Goal: Information Seeking & Learning: Check status

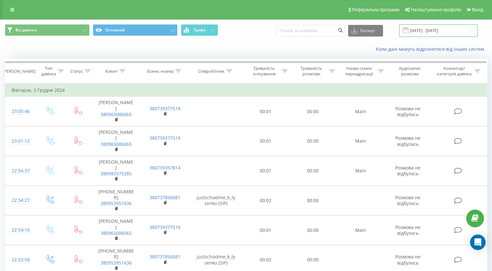
click at [430, 29] on input "[DATE] - [DATE]" at bounding box center [438, 30] width 78 height 13
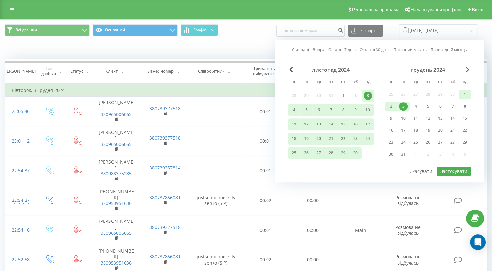
click at [471, 66] on div "Сьогодні Вчора Останні 7 днів Останні 30 днів Поточний місяць Попередній місяць…" at bounding box center [379, 111] width 209 height 143
click at [467, 67] on span "Next Month" at bounding box center [467, 70] width 4 height 6
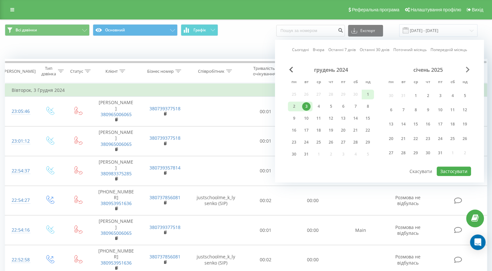
click at [467, 67] on span "Next Month" at bounding box center [467, 70] width 4 height 6
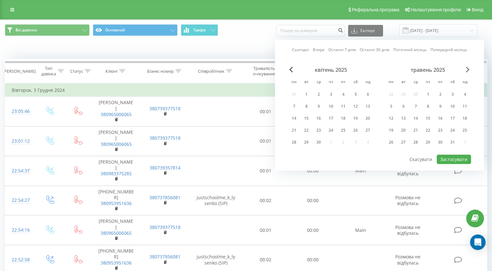
click at [467, 67] on span "Next Month" at bounding box center [467, 70] width 4 height 6
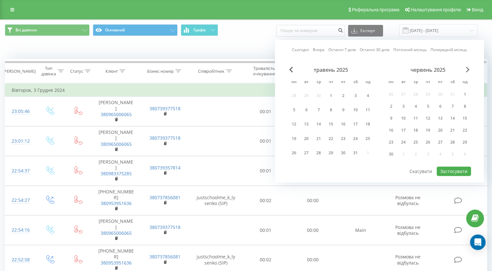
click at [467, 67] on span "Next Month" at bounding box center [467, 70] width 4 height 6
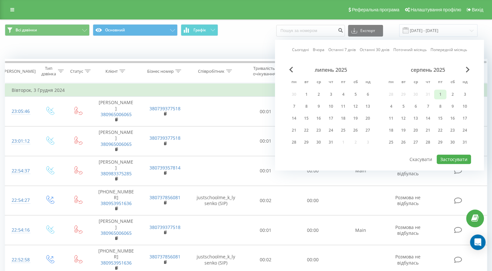
click at [442, 94] on div "1" at bounding box center [440, 94] width 8 height 8
click at [461, 138] on div "31" at bounding box center [464, 142] width 8 height 8
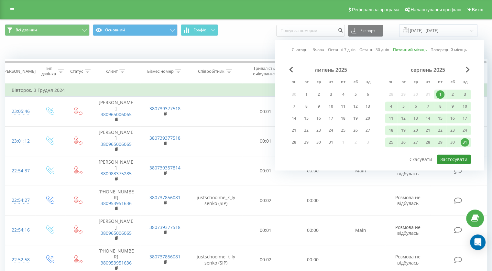
click at [456, 160] on button "Застосувати" at bounding box center [453, 158] width 34 height 9
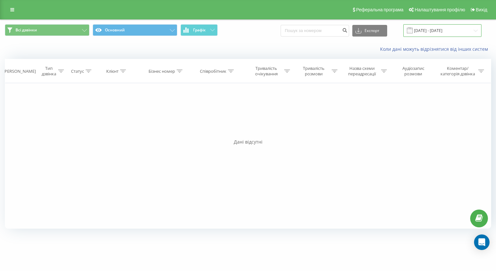
click at [449, 27] on input "01.08.2025 - 31.08.2025" at bounding box center [443, 30] width 78 height 13
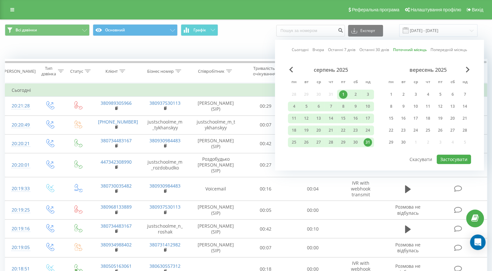
click at [230, 45] on div "Коли дані можуть відрізнятися вiд інших систем" at bounding box center [245, 49] width 491 height 16
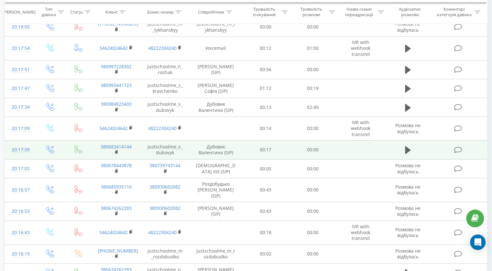
scroll to position [343, 0]
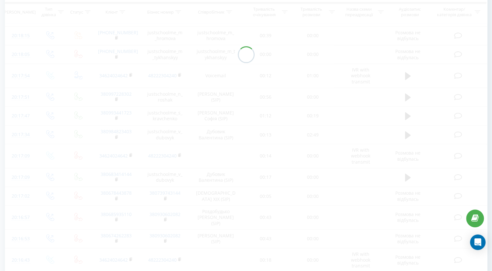
scroll to position [328, 0]
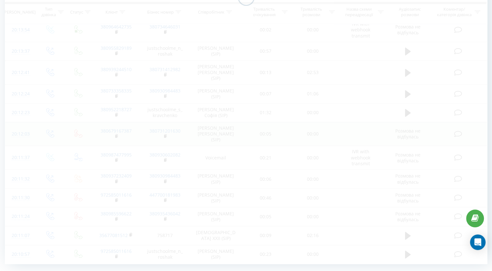
scroll to position [318, 0]
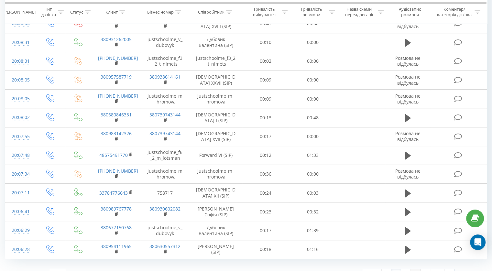
click at [412, 269] on link "5" at bounding box center [415, 273] width 10 height 9
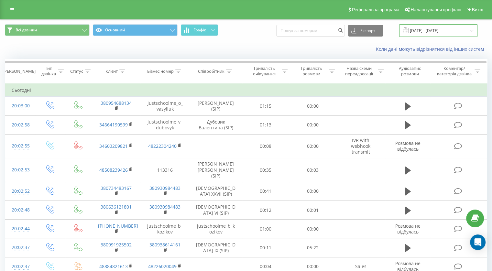
click at [440, 33] on input "01.08.2025 - 31.08.2025" at bounding box center [438, 30] width 78 height 13
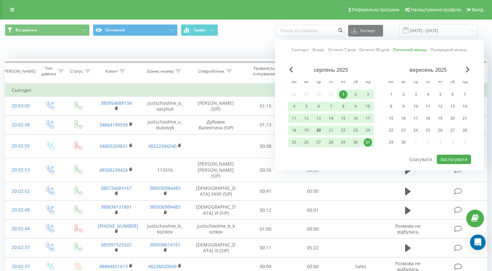
click at [319, 130] on div "20" at bounding box center [318, 130] width 8 height 8
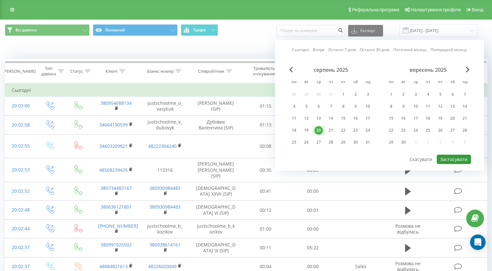
click at [443, 158] on button "Застосувати" at bounding box center [453, 158] width 34 height 9
type input "20.08.2025 - 20.08.2025"
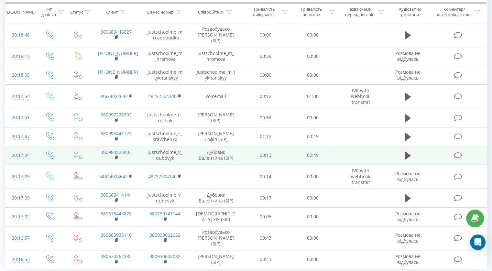
scroll to position [338, 0]
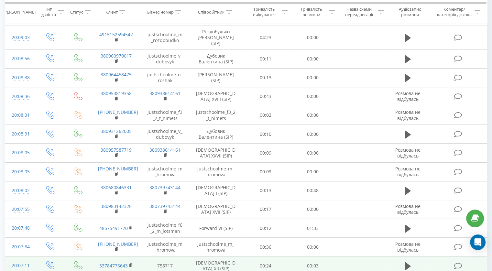
scroll to position [318, 0]
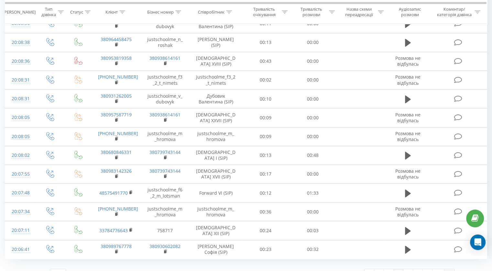
click at [452, 269] on link at bounding box center [449, 273] width 10 height 9
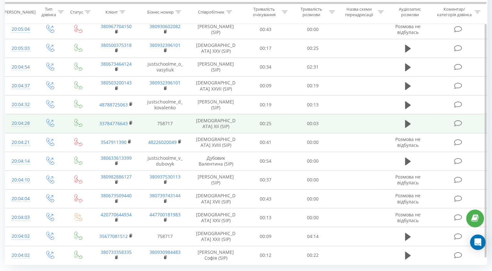
scroll to position [323, 0]
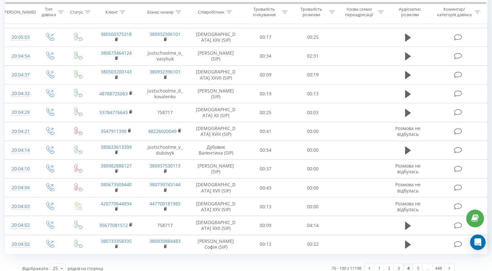
click at [451, 266] on div "1 2 3 4 5 … 448" at bounding box center [409, 268] width 90 height 10
click at [451, 264] on link at bounding box center [449, 268] width 10 height 9
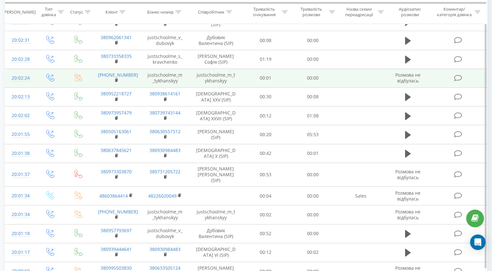
scroll to position [323, 0]
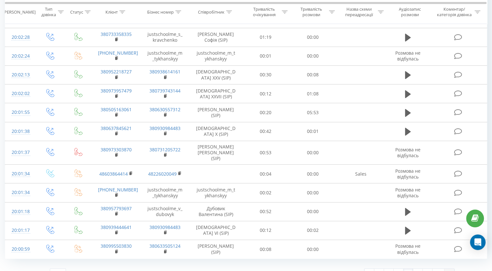
click at [452, 269] on link at bounding box center [449, 273] width 10 height 9
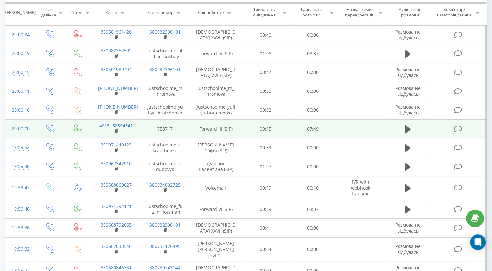
scroll to position [162, 0]
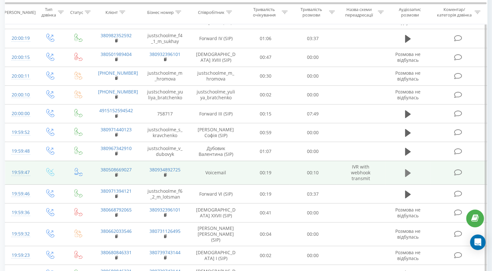
click at [406, 171] on icon at bounding box center [408, 173] width 6 height 8
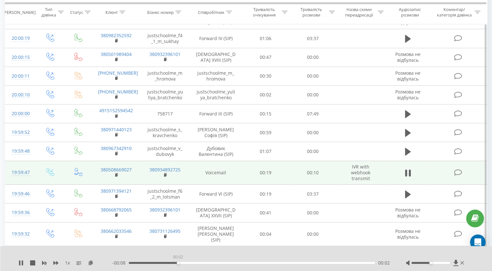
click at [178, 263] on div "00:02" at bounding box center [252, 263] width 246 height 2
click at [215, 265] on div "- 00:08 00:02 00:02" at bounding box center [250, 262] width 277 height 6
drag, startPoint x: 221, startPoint y: 264, endPoint x: 229, endPoint y: 263, distance: 8.5
click at [221, 264] on div "- 00:08 00:02 00:02" at bounding box center [250, 262] width 277 height 6
click at [230, 263] on div "00:04" at bounding box center [252, 263] width 246 height 2
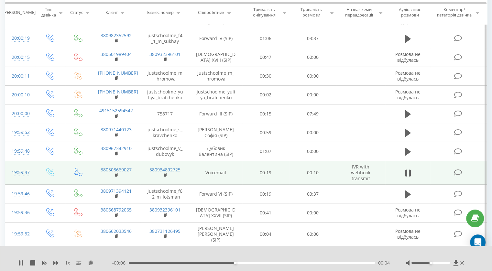
click at [270, 263] on div "00:04" at bounding box center [252, 263] width 246 height 2
click at [306, 263] on div "00:06" at bounding box center [252, 263] width 246 height 2
click at [463, 264] on div at bounding box center [435, 262] width 59 height 6
click at [462, 262] on icon at bounding box center [462, 263] width 4 height 4
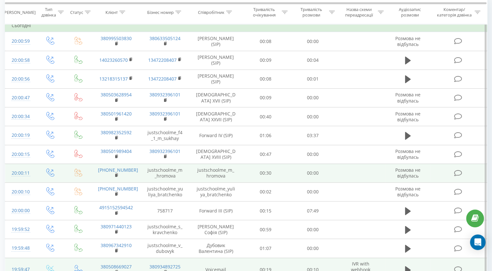
scroll to position [65, 0]
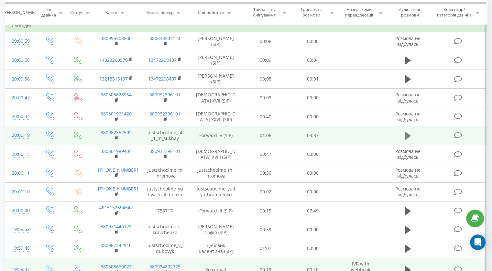
click at [410, 137] on button at bounding box center [408, 136] width 10 height 10
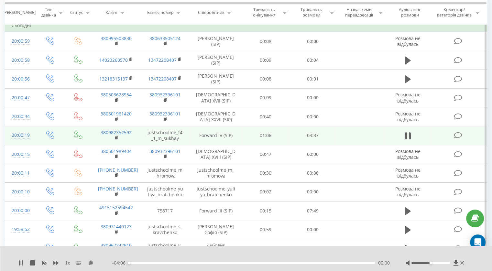
click at [145, 264] on div "- 04:06 00:00 00:00" at bounding box center [250, 262] width 277 height 6
click at [141, 262] on div "00:01" at bounding box center [252, 263] width 246 height 2
click at [159, 263] on div "00:12" at bounding box center [252, 263] width 246 height 2
click at [463, 264] on icon at bounding box center [462, 263] width 4 height 4
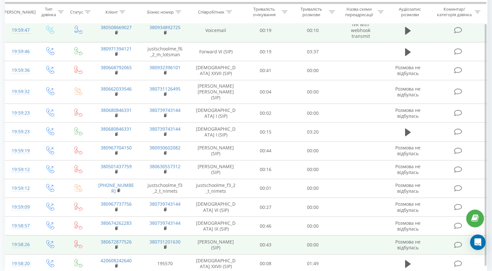
scroll to position [323, 0]
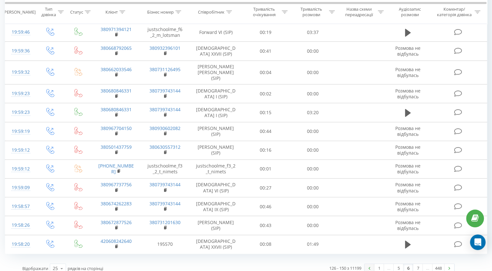
click at [366, 264] on link at bounding box center [369, 268] width 10 height 9
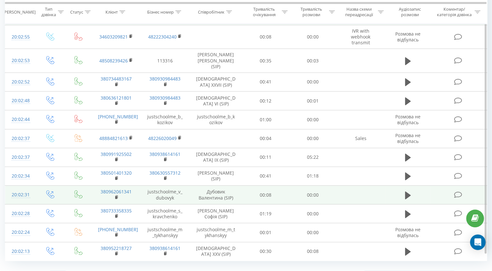
scroll to position [323, 0]
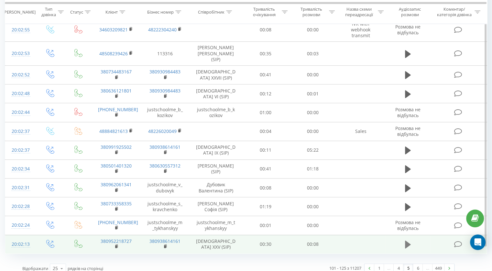
click at [406, 240] on icon at bounding box center [408, 244] width 6 height 8
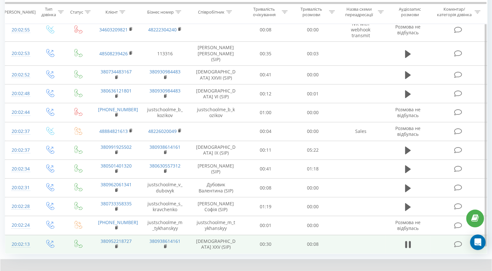
drag, startPoint x: 186, startPoint y: 269, endPoint x: 232, endPoint y: 270, distance: 46.2
click at [187, 270] on div "00:01" at bounding box center [251, 276] width 245 height 2
click at [158, 270] on div "00:00" at bounding box center [251, 276] width 245 height 2
click at [461, 270] on icon at bounding box center [461, 275] width 4 height 5
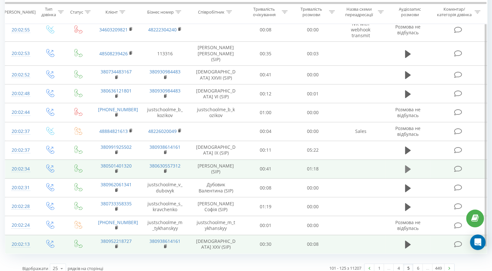
click at [406, 165] on icon at bounding box center [408, 169] width 6 height 8
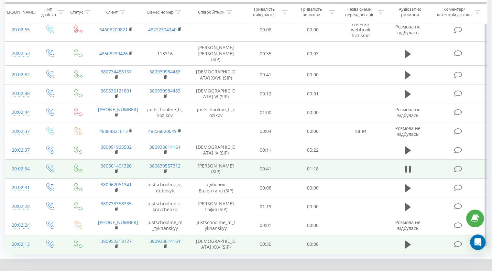
click at [151, 270] on div "00:00" at bounding box center [251, 276] width 245 height 2
click at [461, 270] on icon at bounding box center [461, 275] width 4 height 5
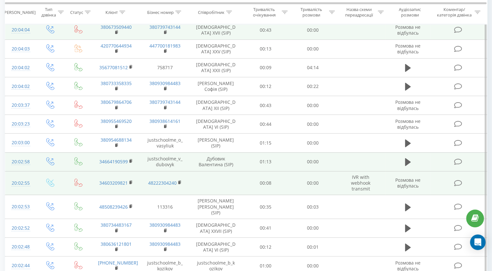
scroll to position [162, 0]
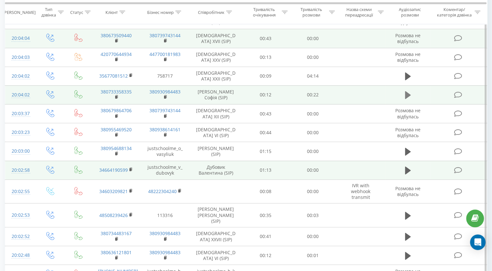
click at [408, 96] on icon at bounding box center [408, 94] width 6 height 9
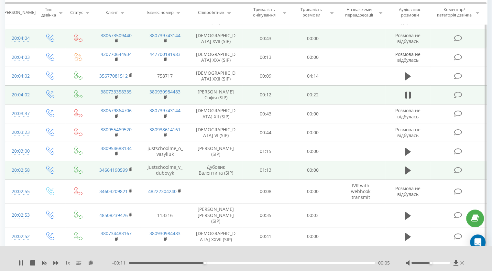
click at [461, 265] on button at bounding box center [462, 262] width 4 height 5
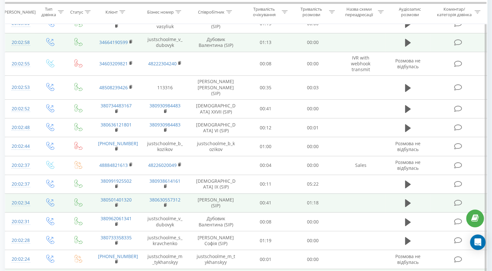
scroll to position [323, 0]
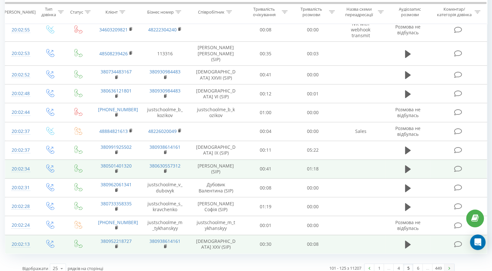
click at [446, 264] on link at bounding box center [449, 268] width 10 height 9
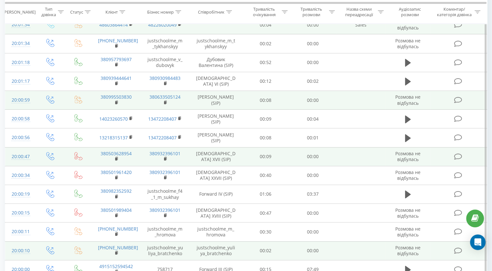
scroll to position [269, 0]
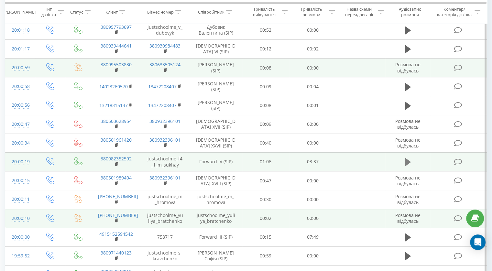
click at [405, 158] on icon at bounding box center [408, 162] width 6 height 8
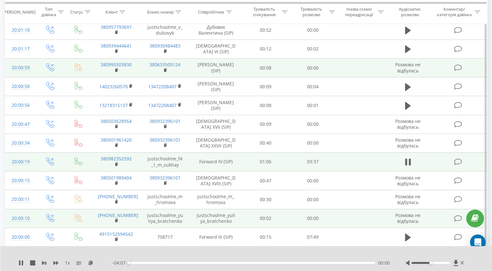
click at [140, 264] on div "- 04:07 00:00 00:00" at bounding box center [250, 262] width 277 height 6
click at [463, 265] on icon at bounding box center [462, 262] width 4 height 5
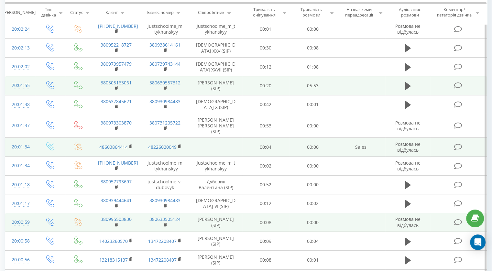
scroll to position [43, 0]
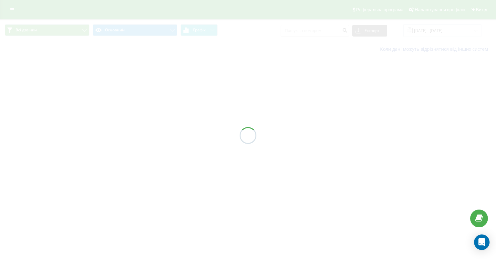
click at [455, 32] on div at bounding box center [248, 135] width 496 height 271
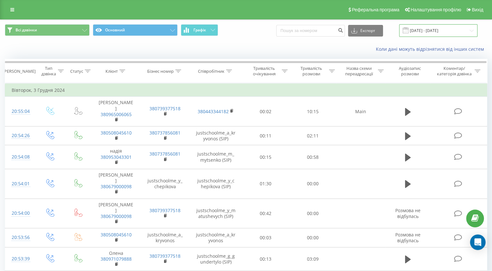
click at [423, 32] on input "[DATE] - [DATE]" at bounding box center [438, 30] width 78 height 13
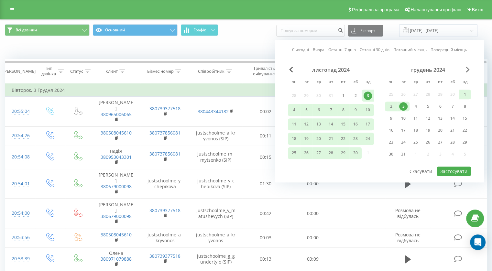
click at [466, 70] on span "Next Month" at bounding box center [467, 70] width 4 height 6
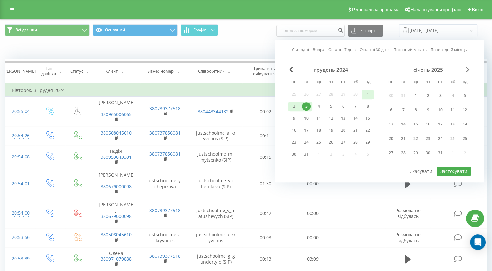
click at [466, 70] on span "Next Month" at bounding box center [467, 70] width 4 height 6
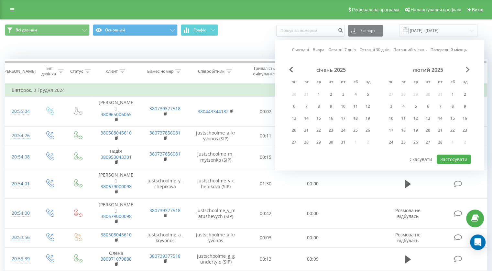
click at [466, 70] on span "Next Month" at bounding box center [467, 70] width 4 height 6
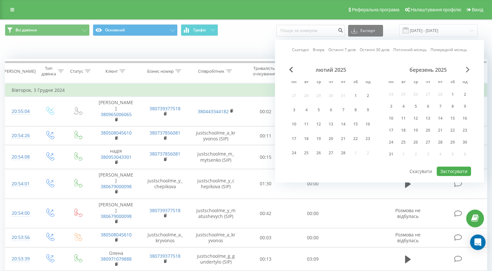
click at [466, 70] on span "Next Month" at bounding box center [467, 70] width 4 height 6
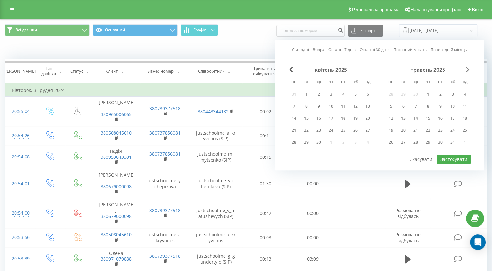
click at [466, 70] on span "Next Month" at bounding box center [467, 70] width 4 height 6
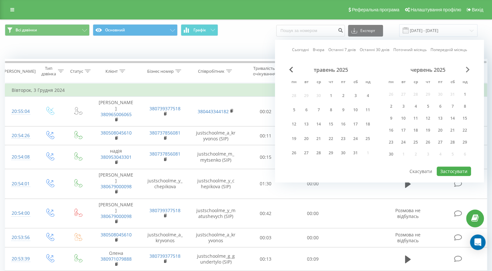
click at [466, 70] on span "Next Month" at bounding box center [467, 70] width 4 height 6
click at [465, 69] on span "Next Month" at bounding box center [467, 70] width 4 height 6
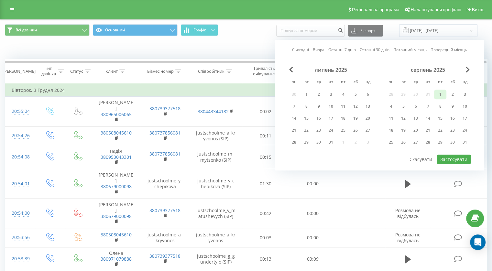
click at [439, 91] on div "1" at bounding box center [440, 94] width 8 height 8
click at [466, 142] on div "31" at bounding box center [464, 142] width 8 height 8
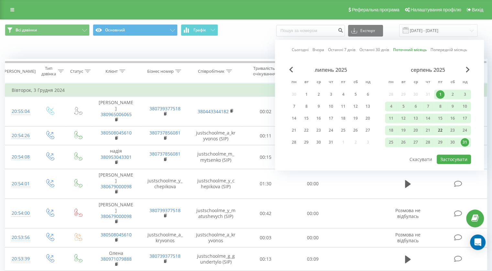
click at [436, 131] on div "22" at bounding box center [440, 130] width 8 height 8
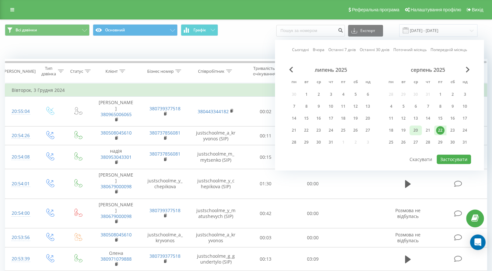
click at [410, 128] on div "20" at bounding box center [415, 130] width 12 height 10
click at [437, 128] on div "22" at bounding box center [440, 130] width 8 height 8
click at [402, 128] on div "19" at bounding box center [403, 130] width 8 height 8
click at [415, 128] on div "20" at bounding box center [415, 130] width 8 height 8
click at [403, 130] on div "19" at bounding box center [403, 130] width 8 height 8
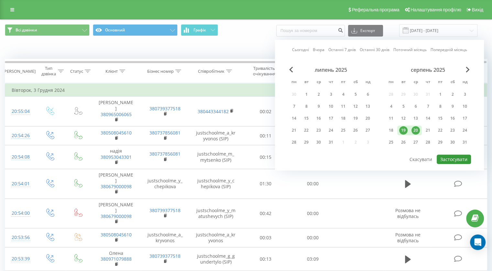
click at [449, 158] on button "Застосувати" at bounding box center [453, 158] width 34 height 9
type input "19.08.2025 - 20.08.2025"
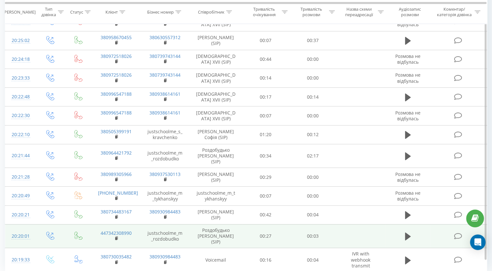
scroll to position [333, 0]
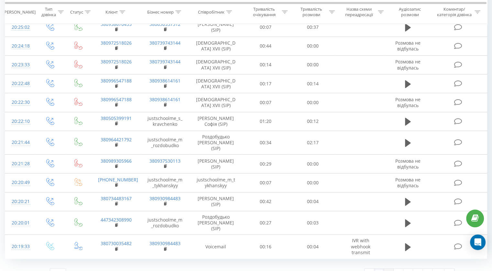
click at [392, 269] on link "2" at bounding box center [389, 273] width 10 height 9
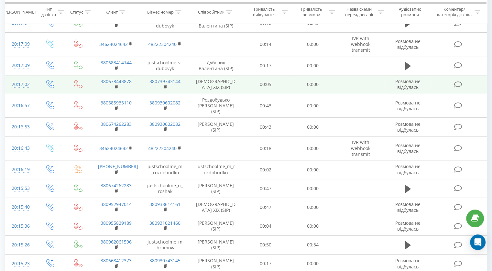
scroll to position [338, 0]
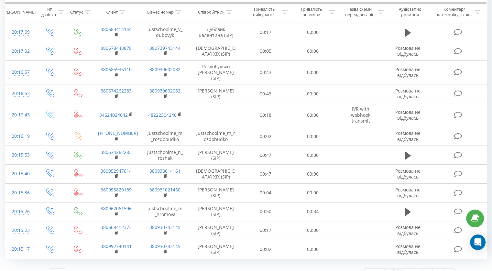
click at [398, 269] on link "3" at bounding box center [398, 273] width 10 height 9
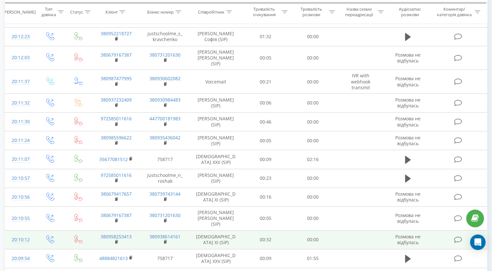
scroll to position [328, 0]
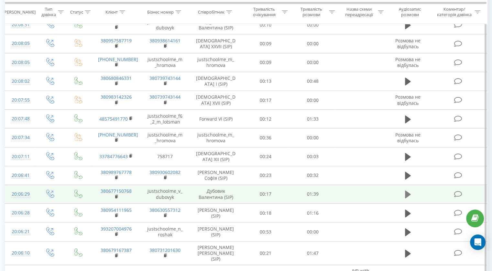
scroll to position [323, 0]
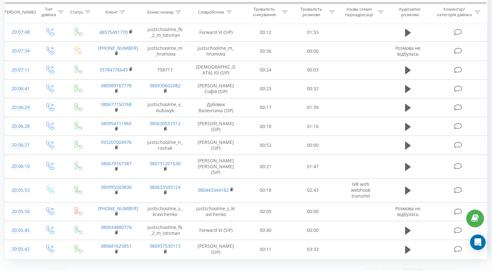
click at [415, 269] on link "5" at bounding box center [418, 273] width 10 height 9
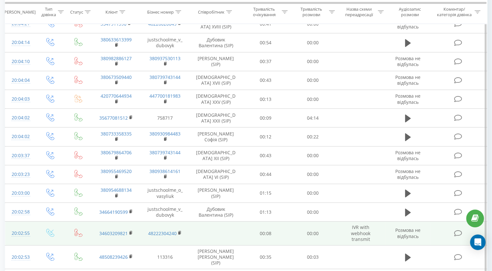
scroll to position [323, 0]
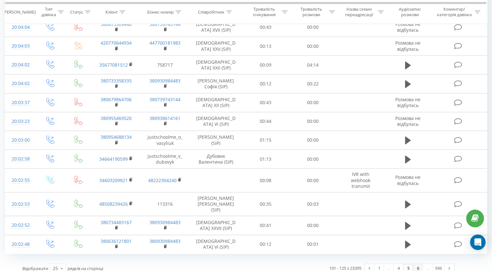
click at [417, 264] on link "6" at bounding box center [418, 268] width 10 height 9
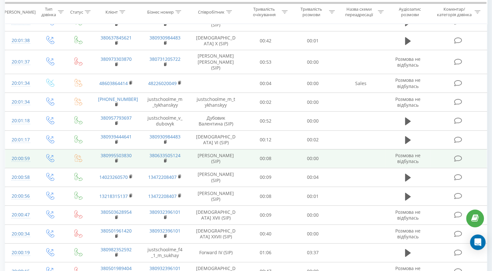
scroll to position [253, 0]
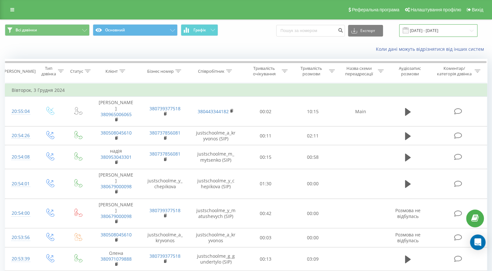
click at [418, 29] on input "[DATE] - [DATE]" at bounding box center [438, 30] width 78 height 13
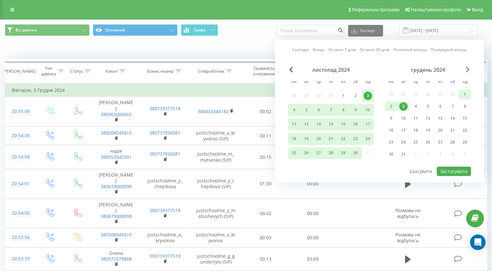
click at [469, 70] on span "Next Month" at bounding box center [467, 70] width 4 height 6
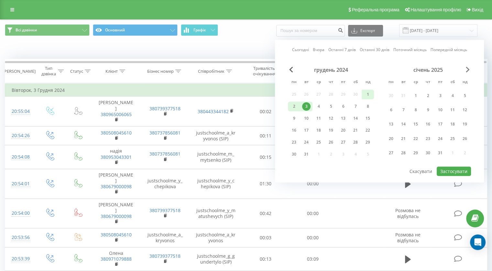
click at [469, 70] on span "Next Month" at bounding box center [467, 70] width 4 height 6
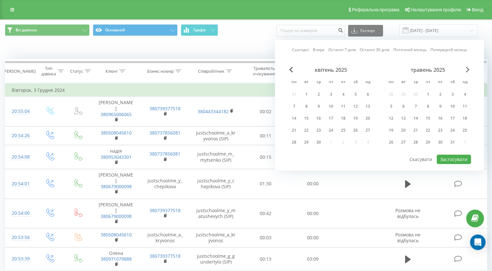
click at [469, 69] on span "Next Month" at bounding box center [467, 70] width 4 height 6
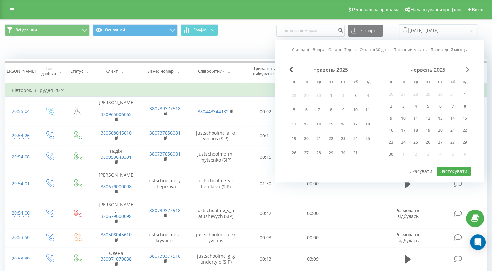
click at [469, 69] on span "Next Month" at bounding box center [467, 70] width 4 height 6
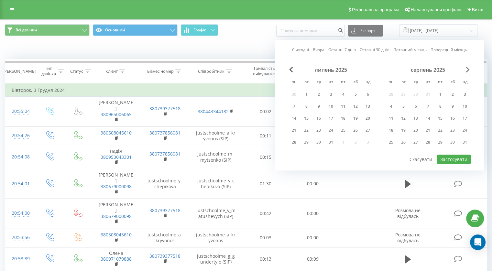
click at [469, 69] on span "Next Month" at bounding box center [467, 70] width 4 height 6
click at [296, 127] on div "18" at bounding box center [294, 130] width 8 height 8
click at [371, 130] on div "24" at bounding box center [367, 130] width 8 height 8
click at [450, 155] on button "Застосувати" at bounding box center [453, 158] width 34 height 9
type input "18.08.2025 - 24.08.2025"
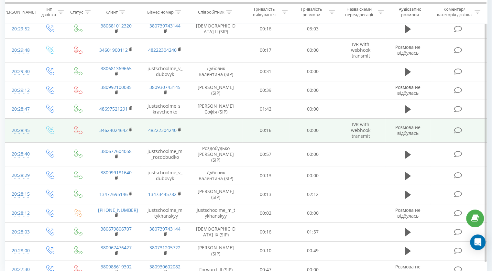
scroll to position [333, 0]
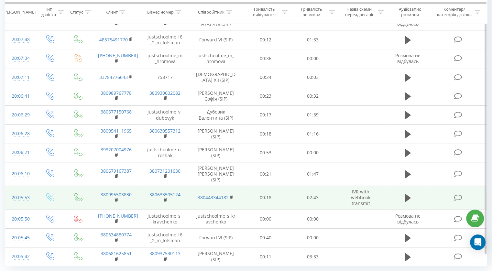
scroll to position [323, 0]
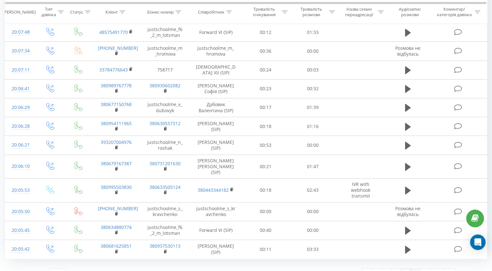
click at [415, 269] on link "6" at bounding box center [415, 273] width 10 height 9
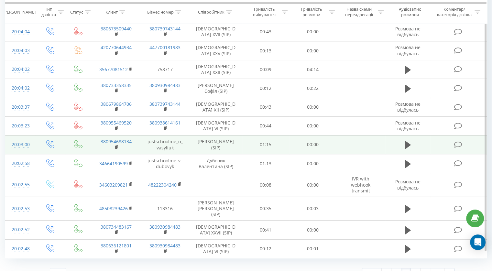
scroll to position [323, 0]
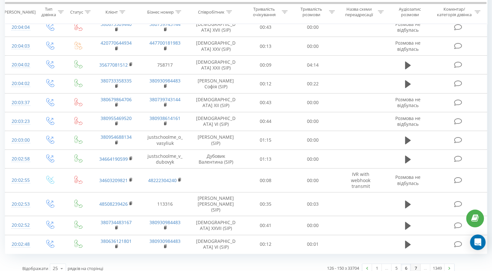
click at [413, 264] on link "7" at bounding box center [415, 268] width 10 height 9
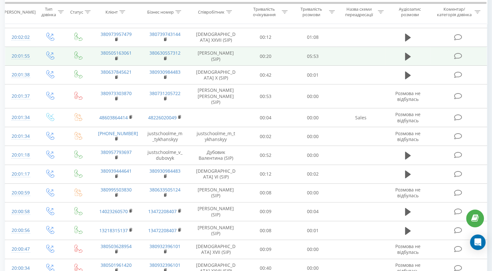
scroll to position [189, 0]
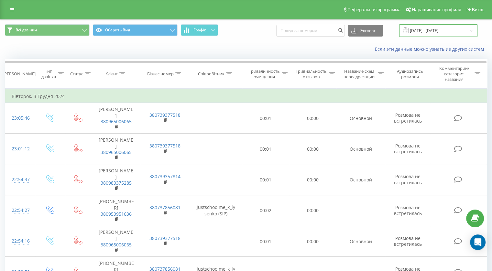
click at [446, 31] on input "[DATE] - [DATE]" at bounding box center [438, 30] width 78 height 13
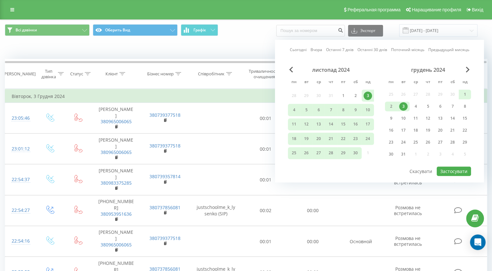
click at [473, 68] on div "Сьогодні Вчора Останні 7 днів Останні 30 днів Поточний місяць Предыдущий мисяць…" at bounding box center [379, 111] width 209 height 143
click at [468, 69] on span "В следующем месяце" at bounding box center [467, 70] width 4 height 6
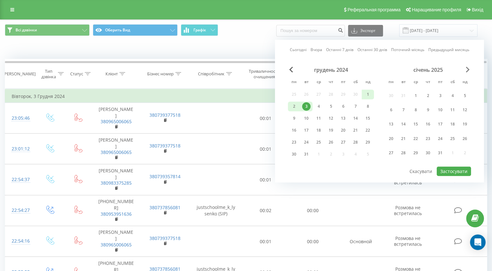
click at [468, 69] on span "В следующем месяце" at bounding box center [467, 70] width 4 height 6
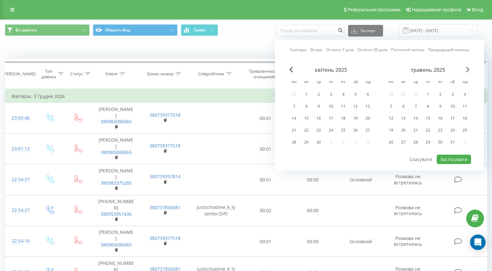
click at [468, 69] on span "В следующем месяце" at bounding box center [467, 70] width 4 height 6
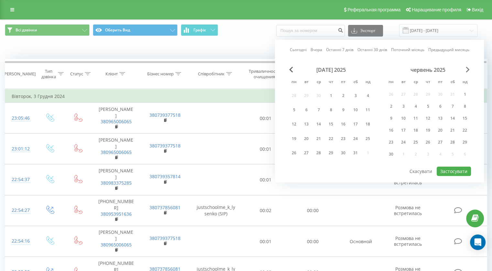
click at [468, 69] on span "В следующем месяце" at bounding box center [467, 70] width 4 height 6
click at [463, 70] on div "липень 2025" at bounding box center [428, 70] width 86 height 6
click at [467, 69] on span "В следующем месяце" at bounding box center [467, 70] width 4 height 6
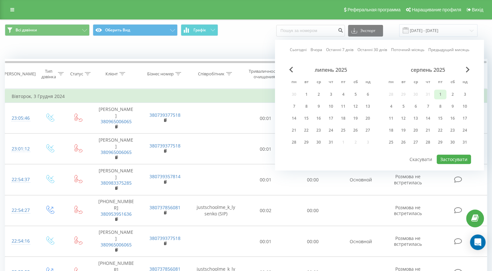
click at [438, 92] on div "1" at bounding box center [440, 94] width 8 height 8
click at [464, 137] on div "31" at bounding box center [464, 142] width 12 height 10
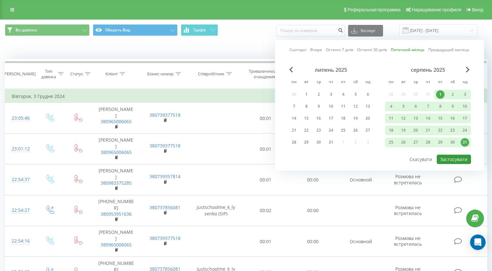
click at [461, 156] on font "Застосувати" at bounding box center [453, 159] width 27 height 6
type input "01.08.2025 - 31.08.2025"
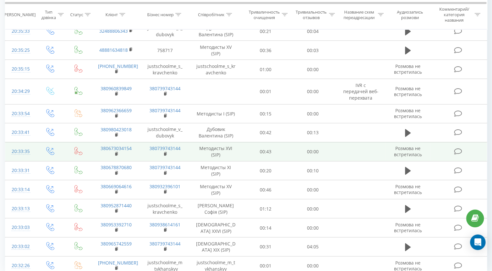
scroll to position [338, 0]
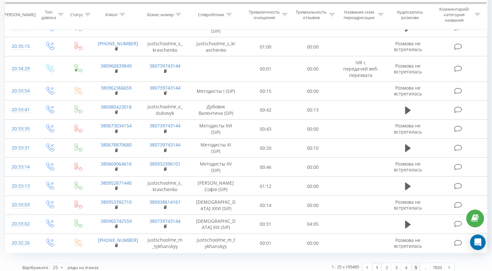
click at [414, 264] on font "5" at bounding box center [415, 267] width 2 height 6
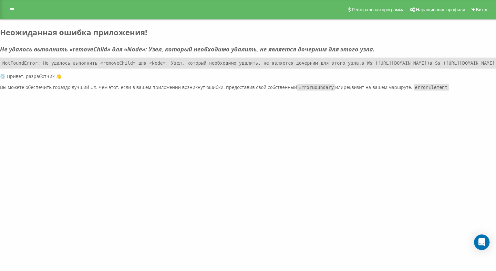
click at [441, 199] on div "justschool.me Проекти justschool.me Дашборд Центр звернень Журнал дзвінків Журн…" at bounding box center [248, 135] width 496 height 271
click at [123, 52] on font "Не удалось выполнить «removeChild» для «Node»: Узел, который необходимо удалить…" at bounding box center [187, 49] width 375 height 8
click at [63, 29] on font "Неожиданная ошибка приложения!" at bounding box center [73, 32] width 147 height 11
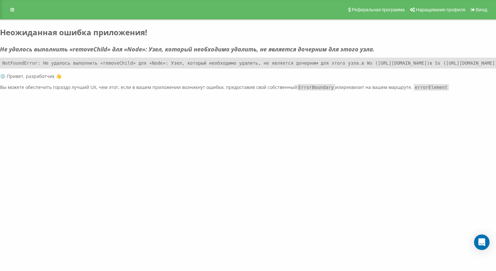
click at [27, 27] on font "Неожиданная ошибка приложения!" at bounding box center [73, 32] width 147 height 11
click at [16, 5] on link at bounding box center [12, 9] width 12 height 9
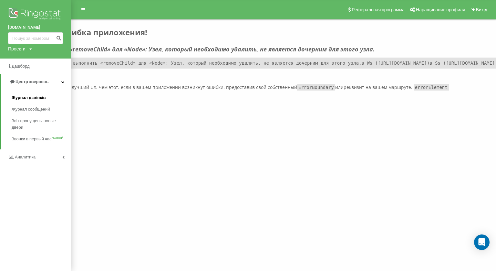
click at [24, 95] on font "Журнал дзвінків" at bounding box center [29, 97] width 34 height 5
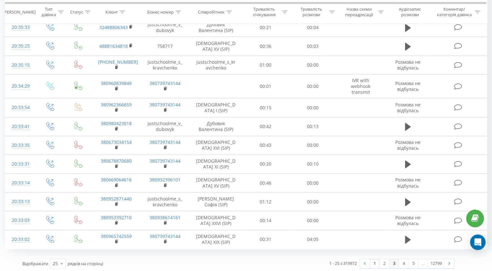
click at [396, 263] on link "3" at bounding box center [394, 263] width 10 height 9
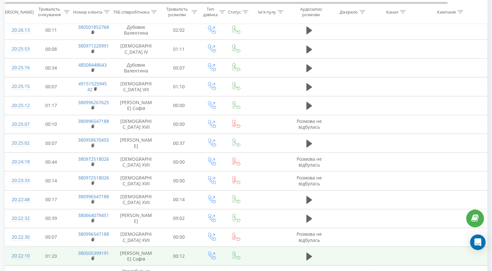
scroll to position [318, 0]
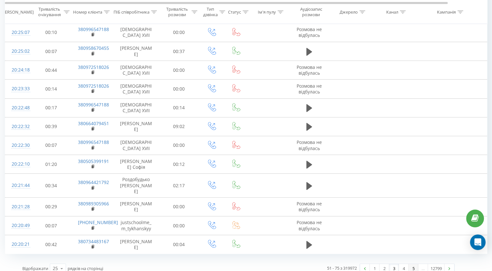
click at [413, 261] on div "51 - 75 з 319972 1 2 3 4 5 … 12799" at bounding box center [348, 268] width 220 height 19
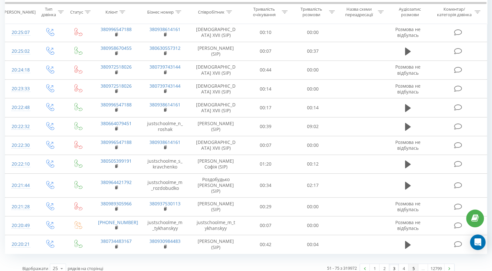
click at [409, 264] on link "5" at bounding box center [413, 268] width 10 height 9
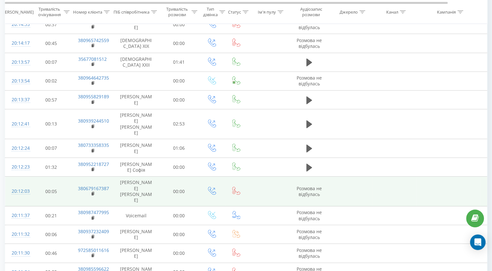
scroll to position [318, 0]
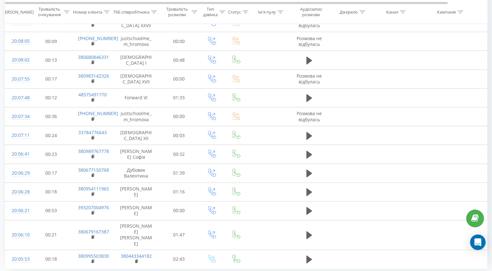
scroll to position [318, 0]
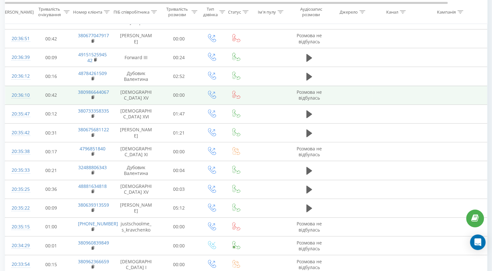
scroll to position [318, 0]
